Goal: Information Seeking & Learning: Learn about a topic

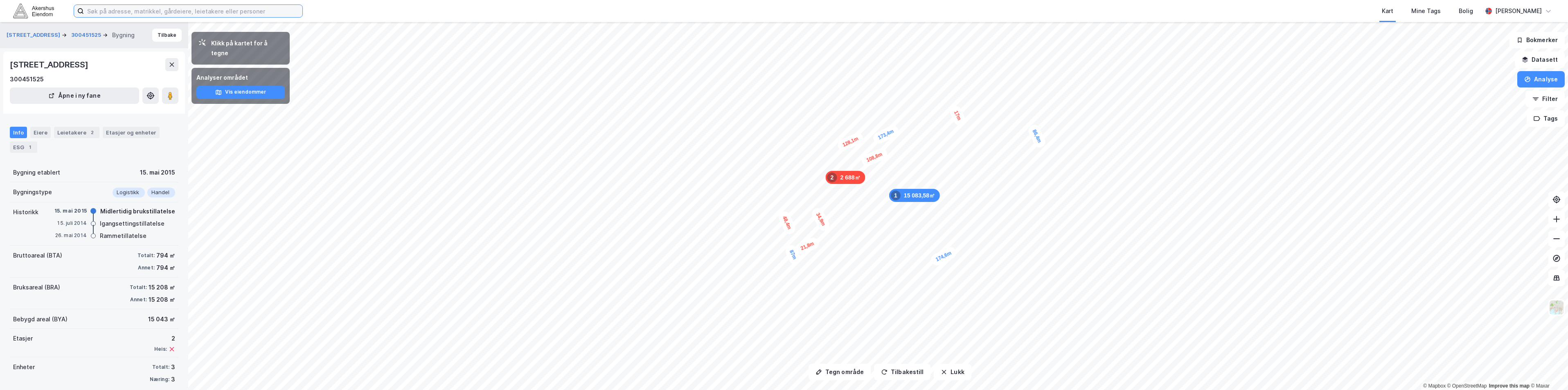
click at [153, 7] on input at bounding box center [193, 11] width 218 height 12
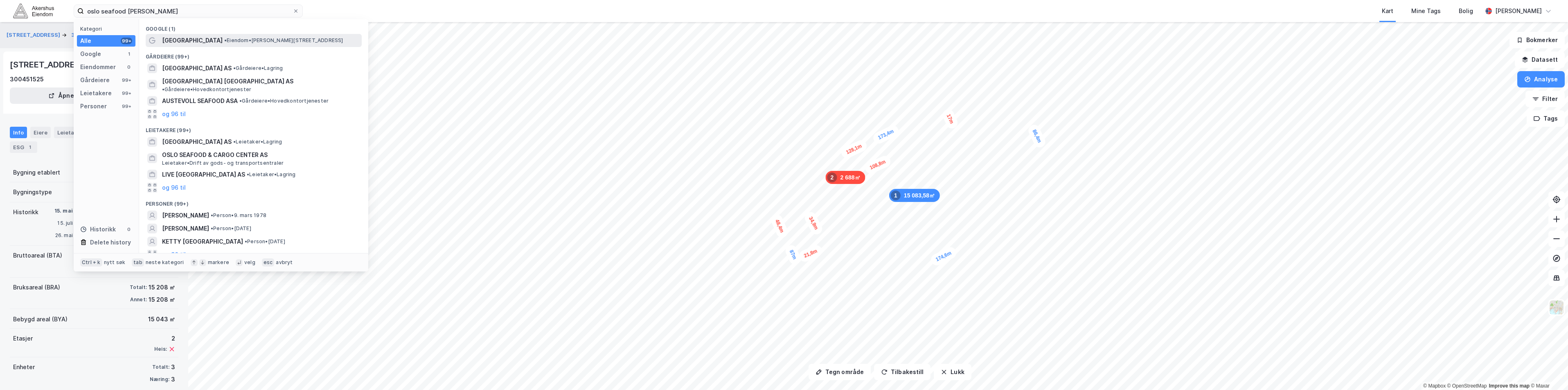
click at [188, 38] on span "[GEOGRAPHIC_DATA]" at bounding box center [192, 40] width 61 height 10
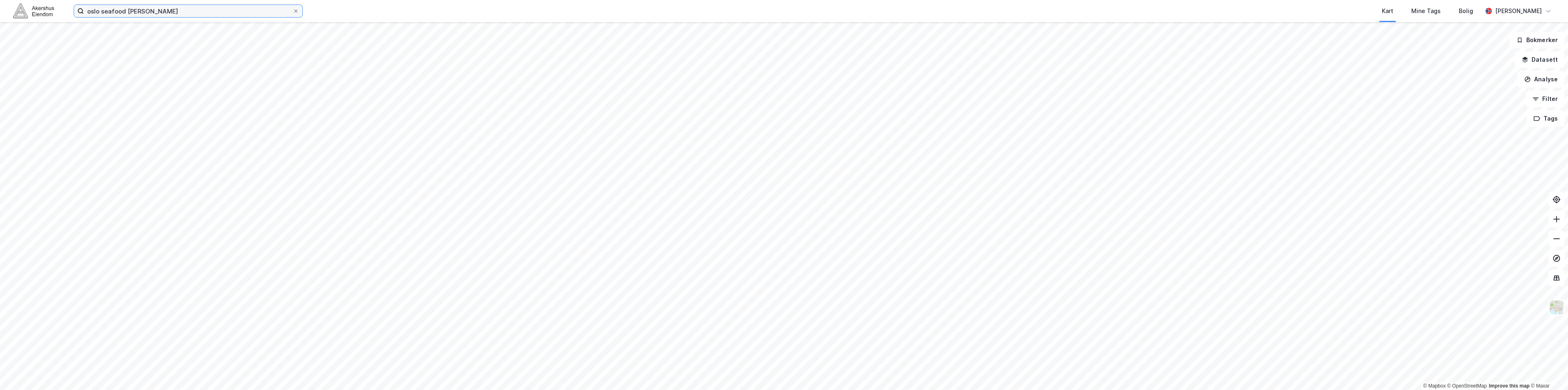
click at [154, 15] on input "oslo seafood [PERSON_NAME]" at bounding box center [188, 11] width 209 height 12
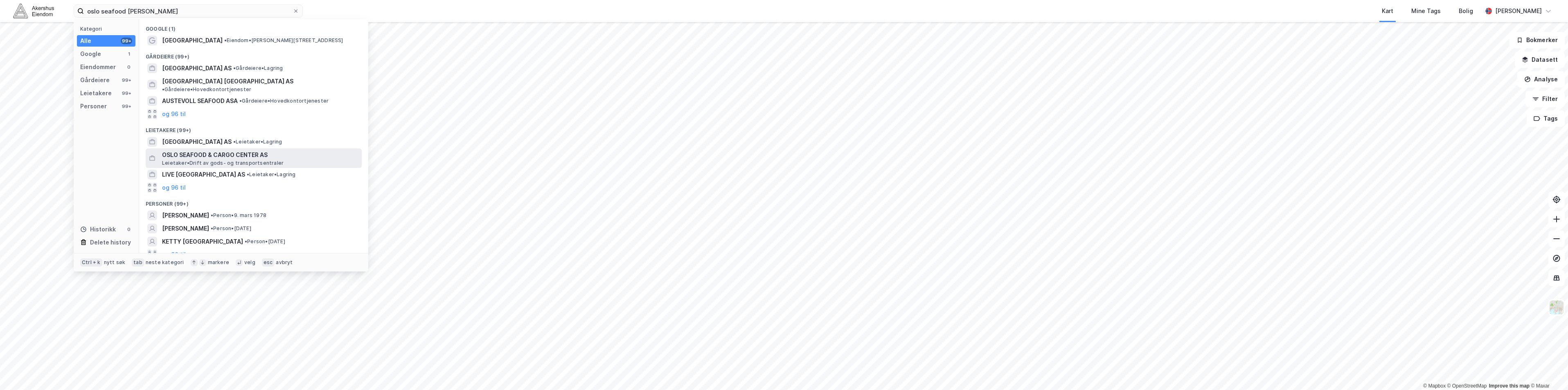
click at [199, 150] on span "OSLO SEAFOOD & CARGO CENTER AS" at bounding box center [260, 155] width 197 height 10
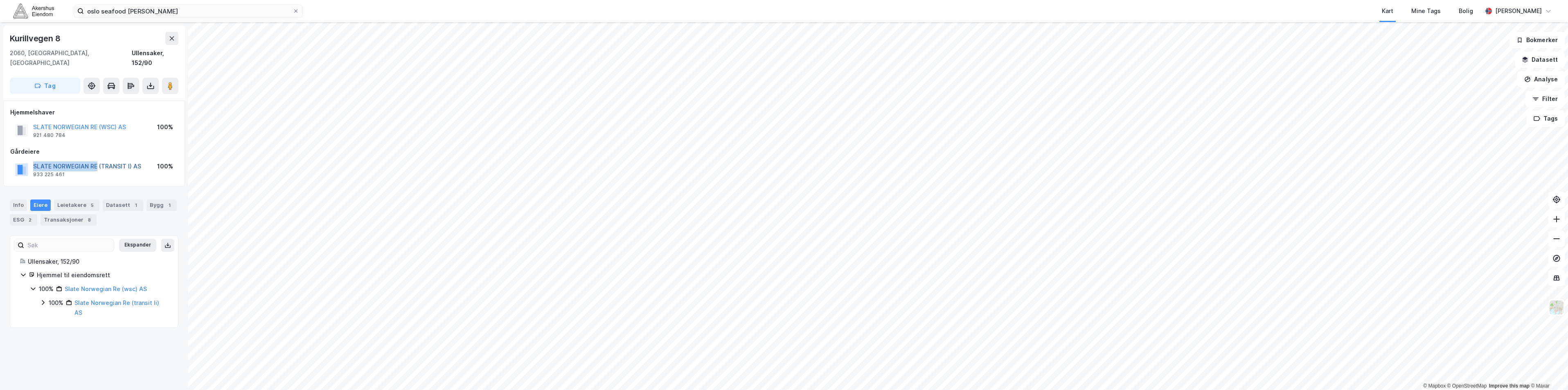
drag, startPoint x: 31, startPoint y: 157, endPoint x: 96, endPoint y: 158, distance: 65.0
click at [96, 162] on div "SLATE NORWEGIAN RE (TRANSIT I) AS 933 225 461" at bounding box center [78, 170] width 126 height 16
copy button "SLATE NORWEGIAN RE"
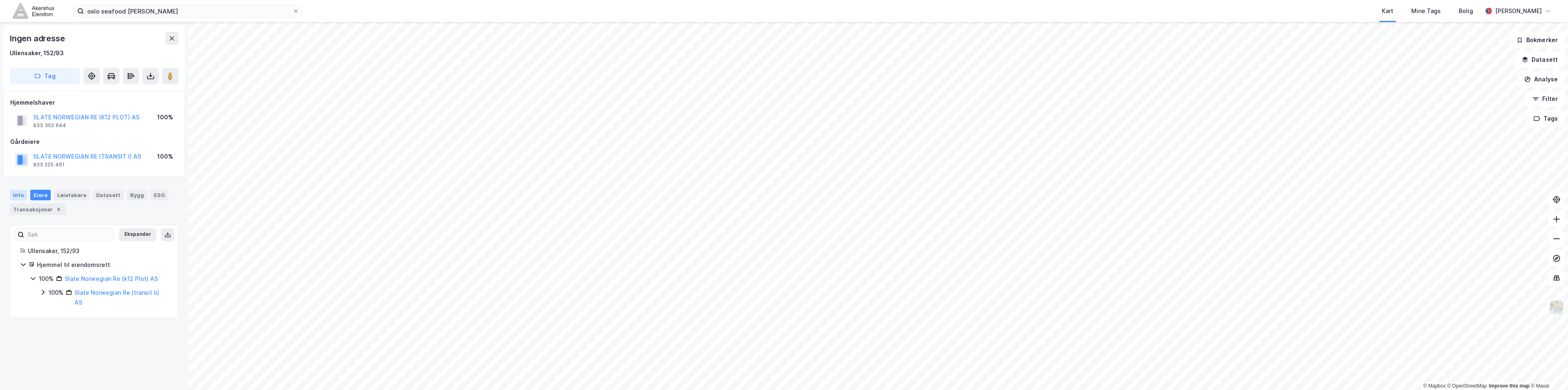
click at [22, 192] on div "Info" at bounding box center [18, 195] width 17 height 11
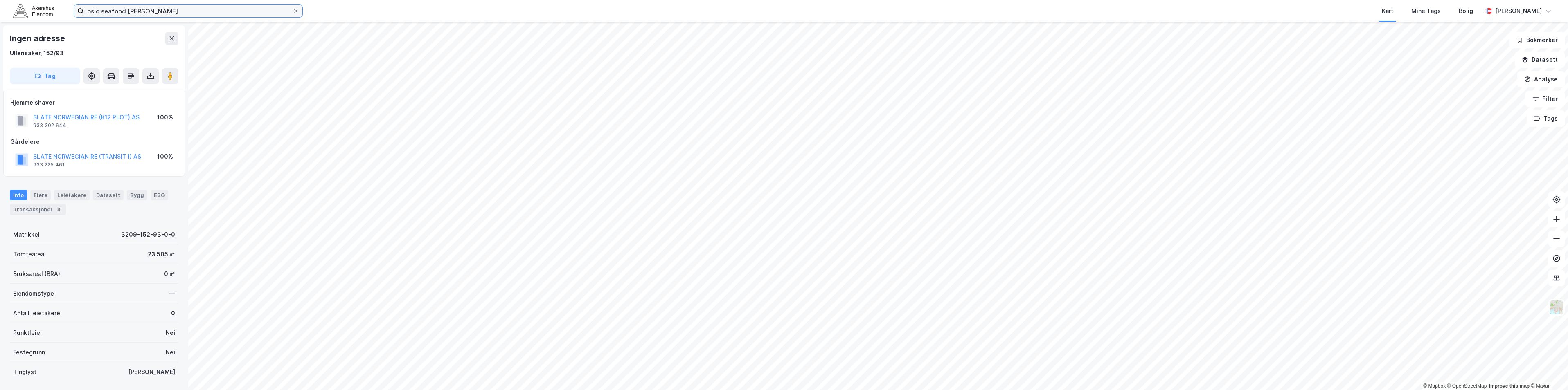
click at [108, 10] on input "oslo seafood [PERSON_NAME]" at bounding box center [188, 11] width 209 height 12
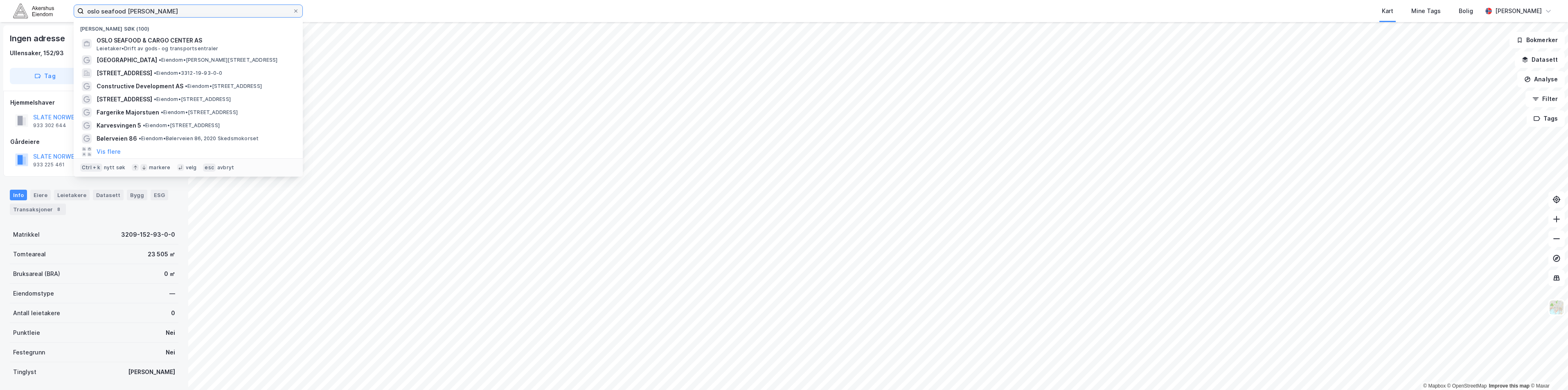
click at [108, 10] on input "oslo seafood [PERSON_NAME]" at bounding box center [188, 11] width 209 height 12
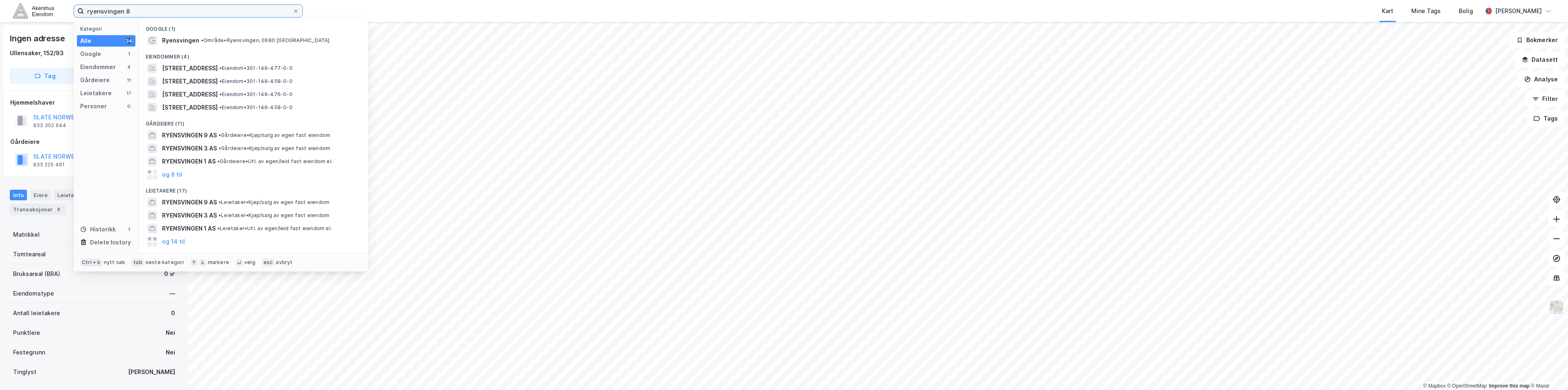
type input "ryensvingen 8"
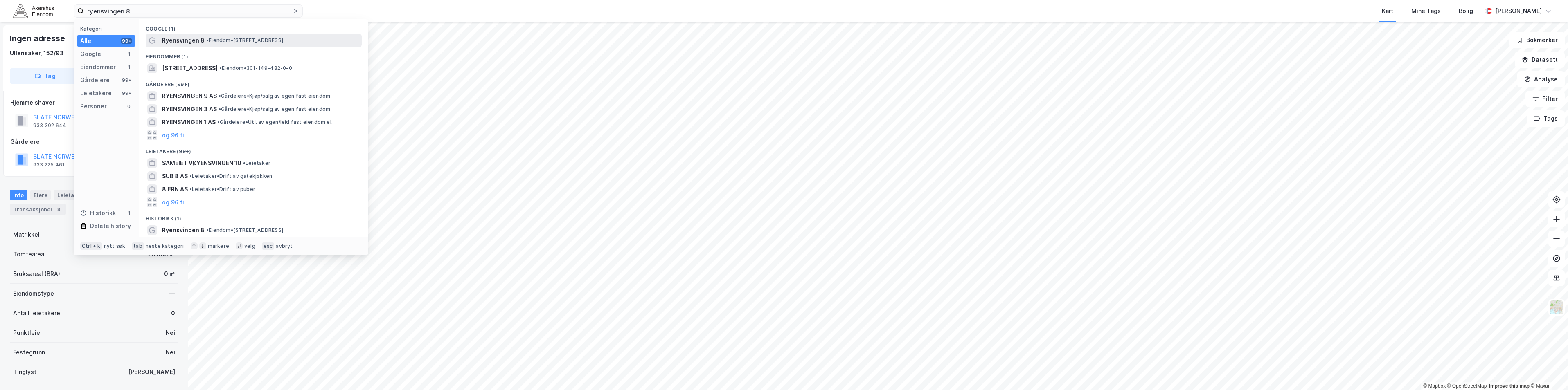
click at [194, 38] on span "Ryensvingen 8" at bounding box center [183, 40] width 42 height 10
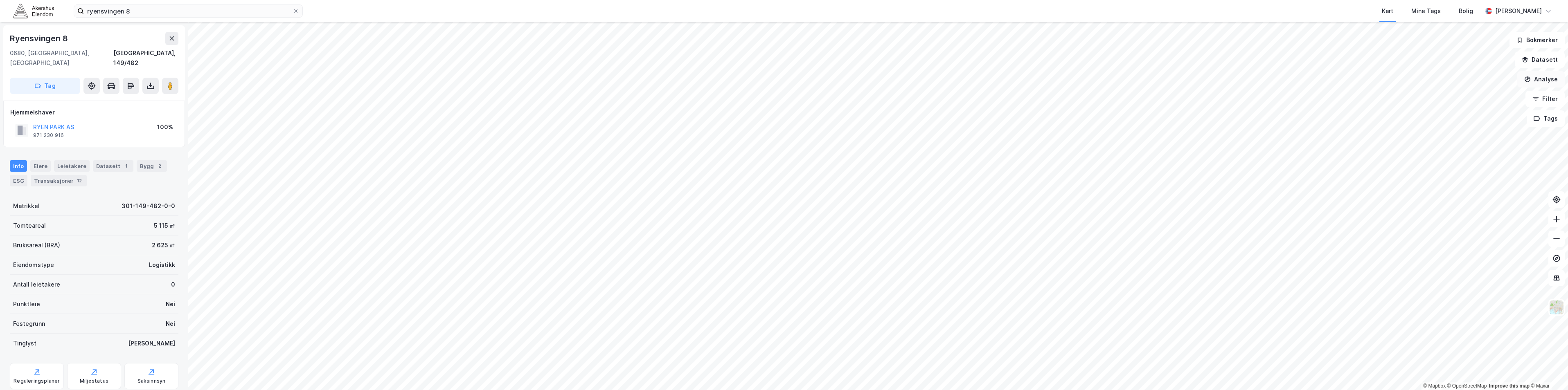
click at [1543, 80] on button "Analyse" at bounding box center [1541, 79] width 48 height 16
click at [1451, 96] on div "Tegn område" at bounding box center [1470, 97] width 71 height 7
